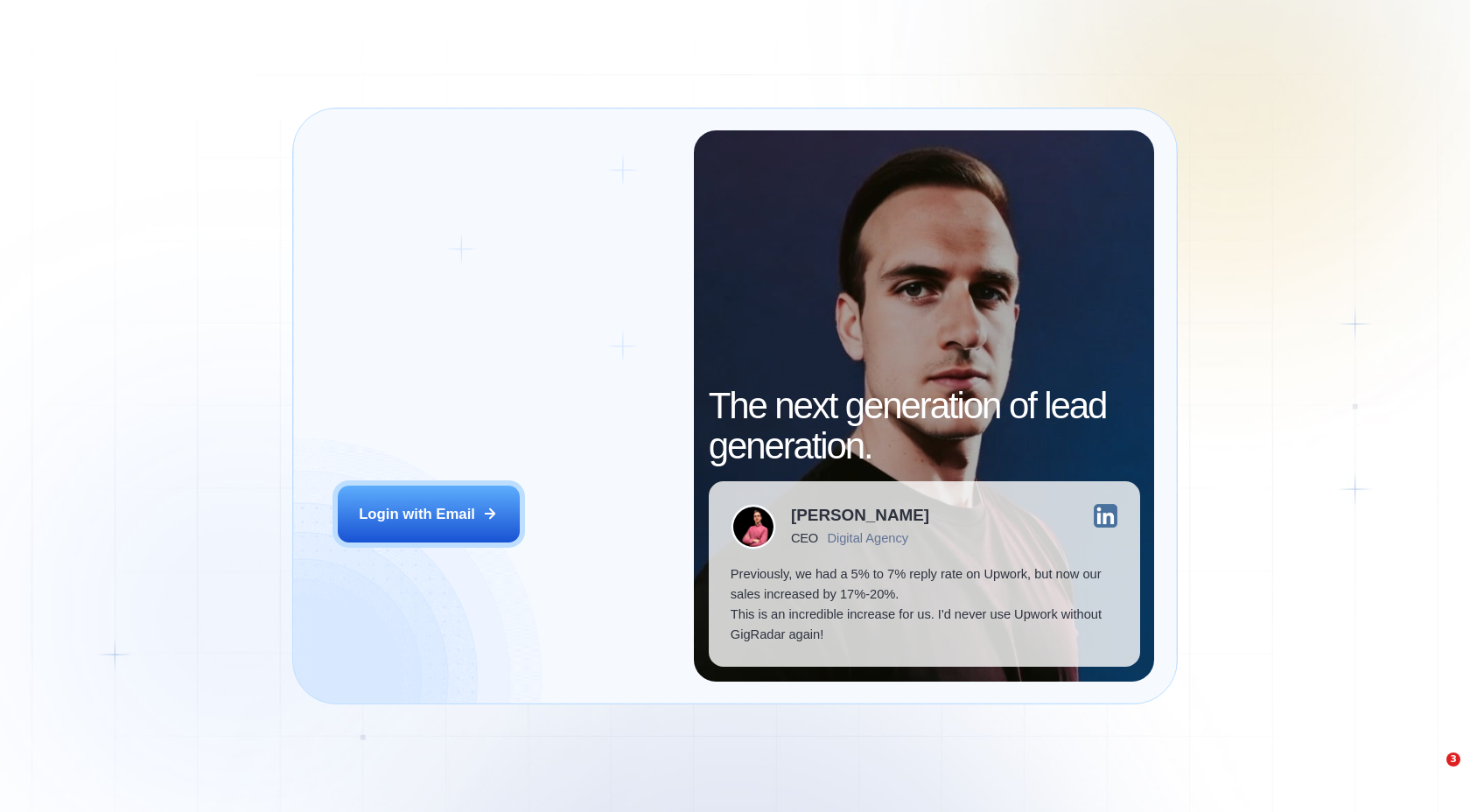
click at [446, 466] on div "Login ‍ Welcome to GigRadar. AI Business Manager for Agencies Login with Email" at bounding box center [505, 406] width 378 height 551
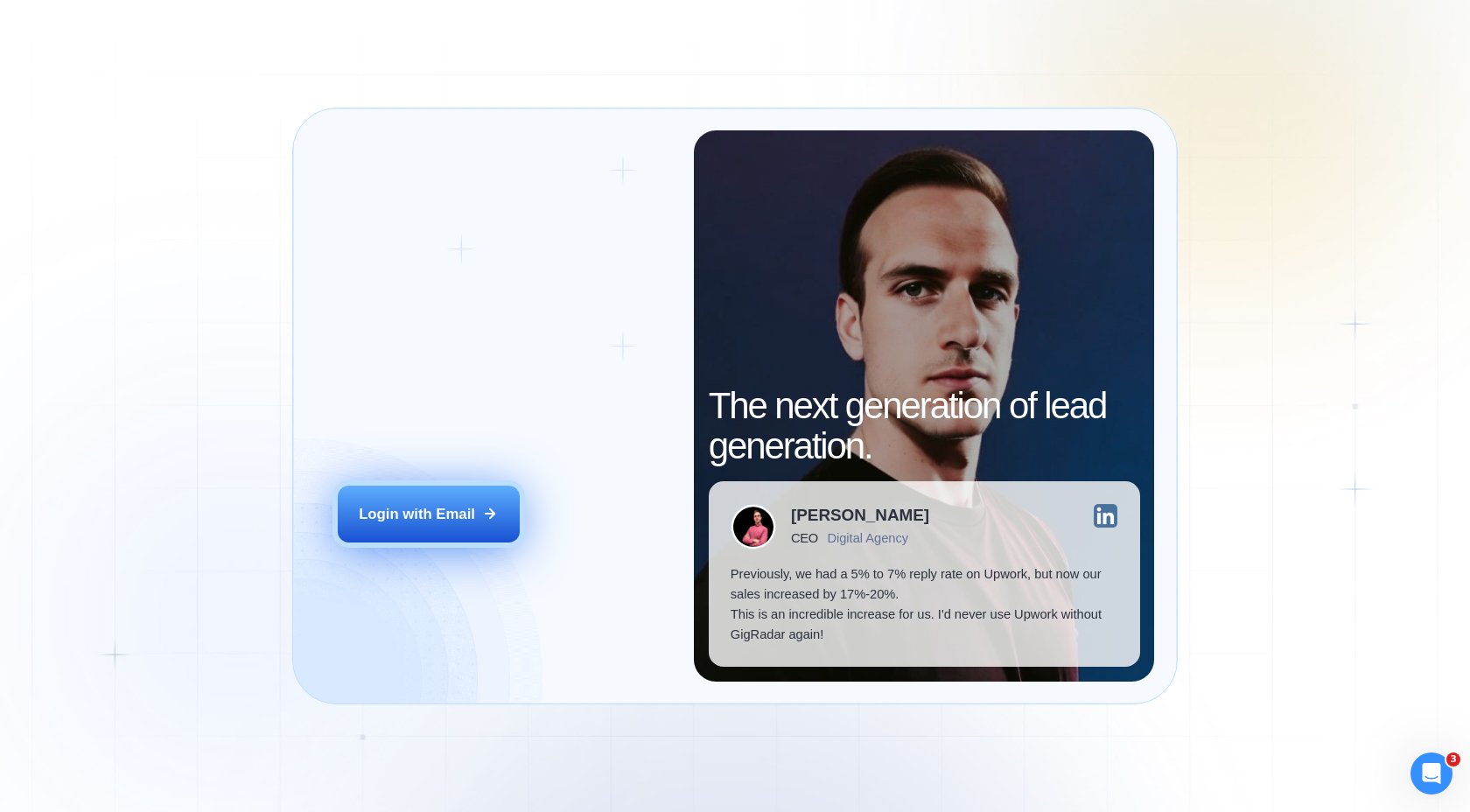
click at [440, 509] on div "Login with Email" at bounding box center [417, 514] width 117 height 20
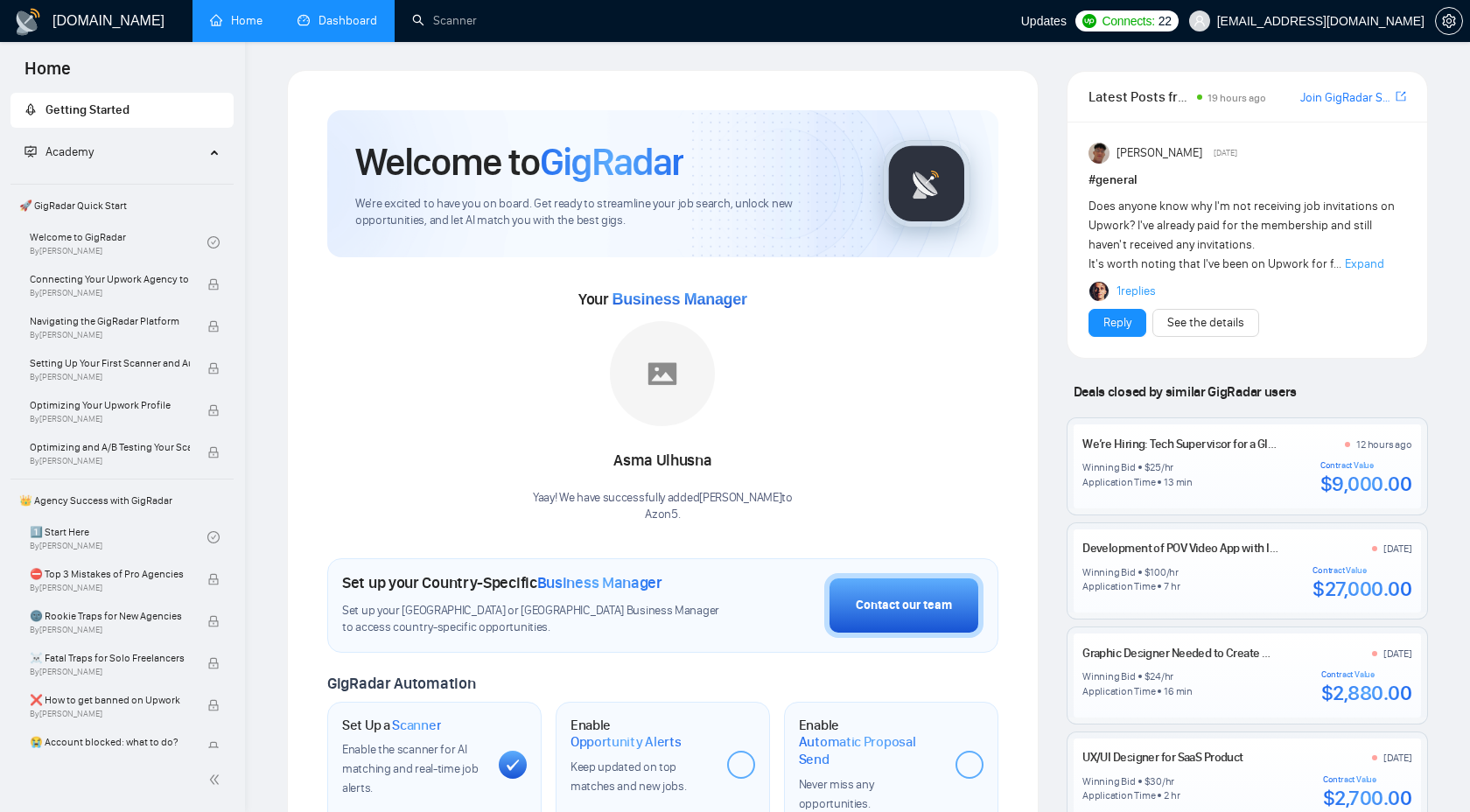
click at [321, 26] on link "Dashboard" at bounding box center [337, 20] width 80 height 15
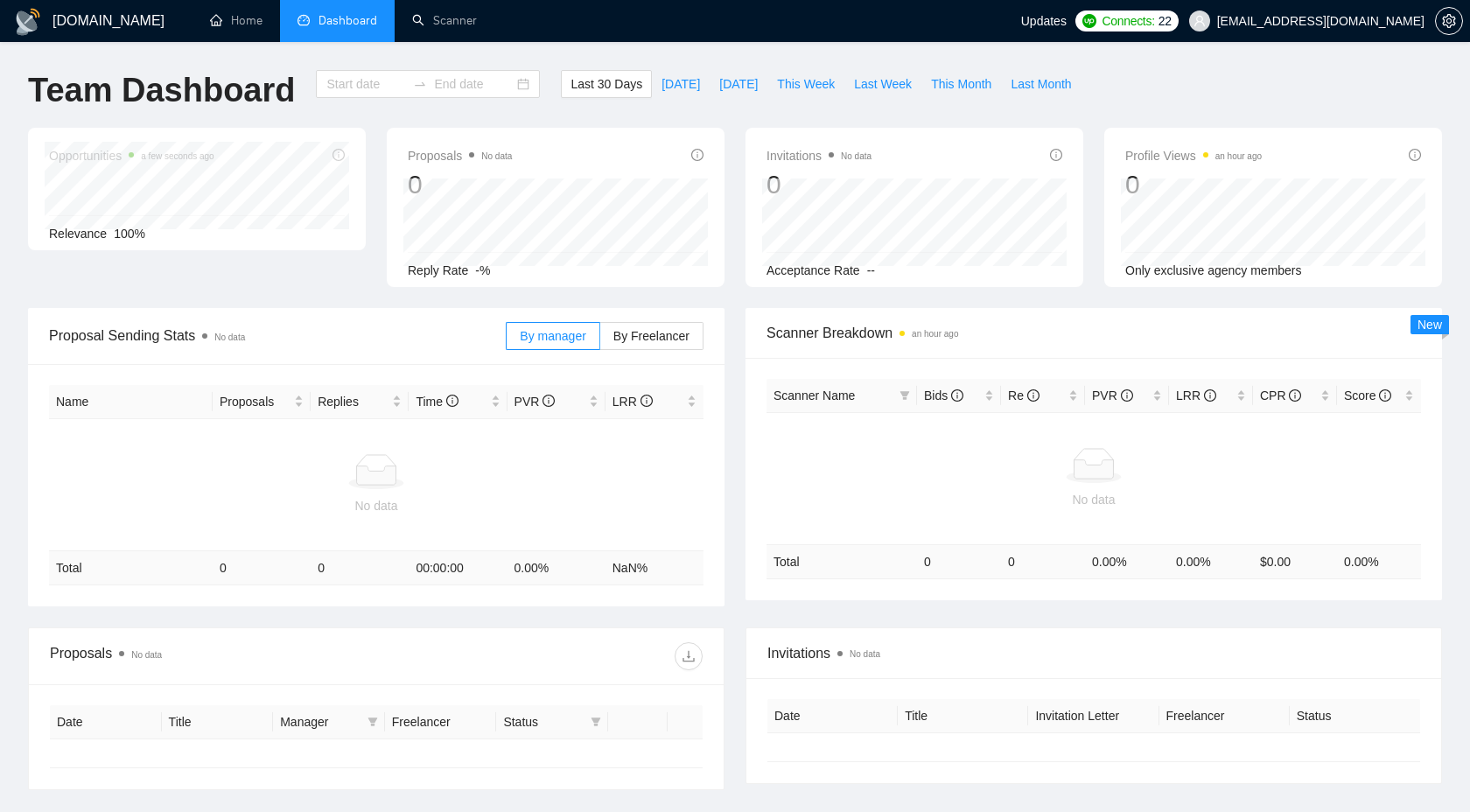
type input "2025-07-12"
type input "2025-08-11"
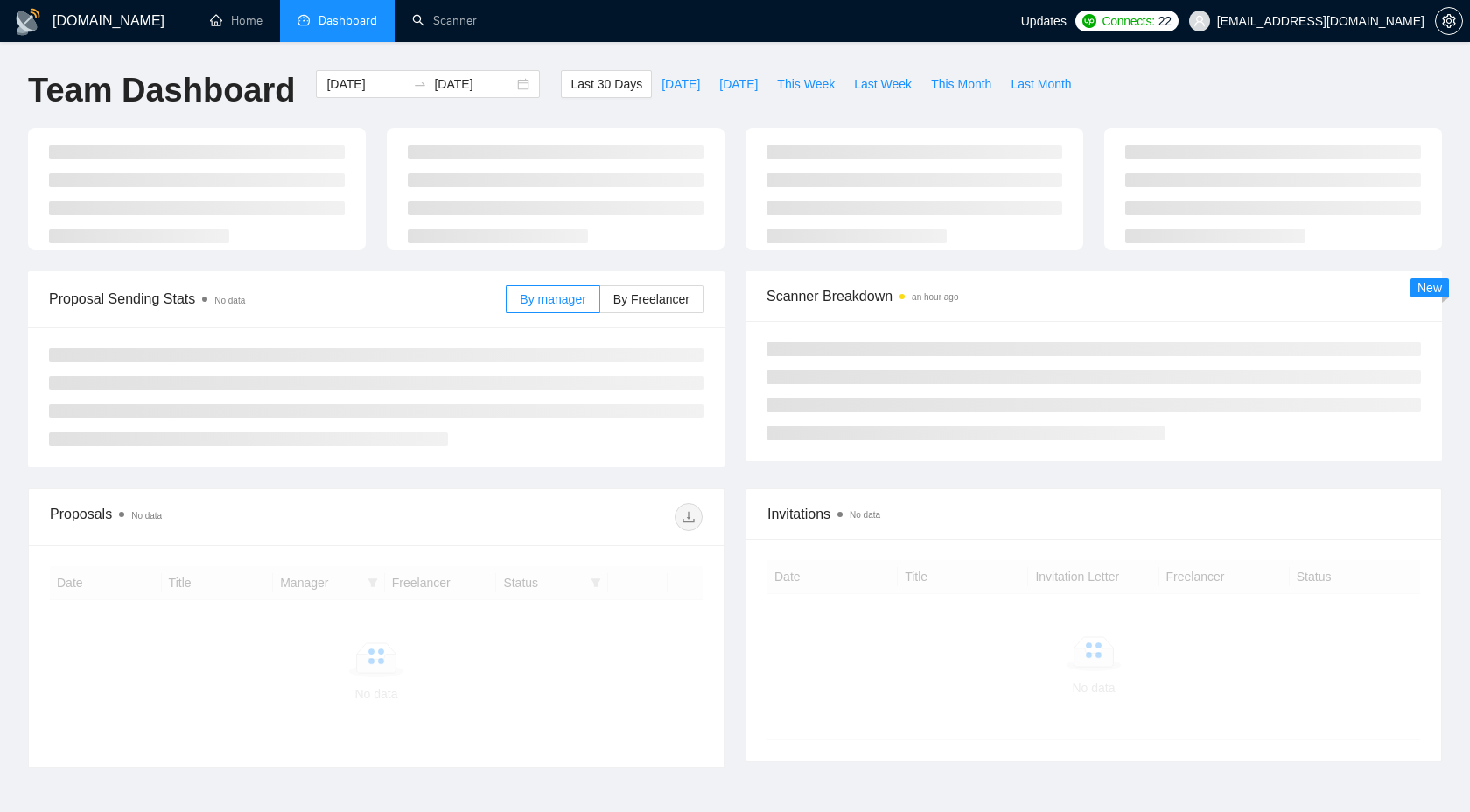
click at [471, 46] on div "GigRadar.io Home Dashboard Scanner Updates Connects: 22 ykhuda@gmail.com Team D…" at bounding box center [735, 462] width 1470 height 924
click at [465, 28] on link "Scanner" at bounding box center [444, 20] width 65 height 15
